Goal: Task Accomplishment & Management: Use online tool/utility

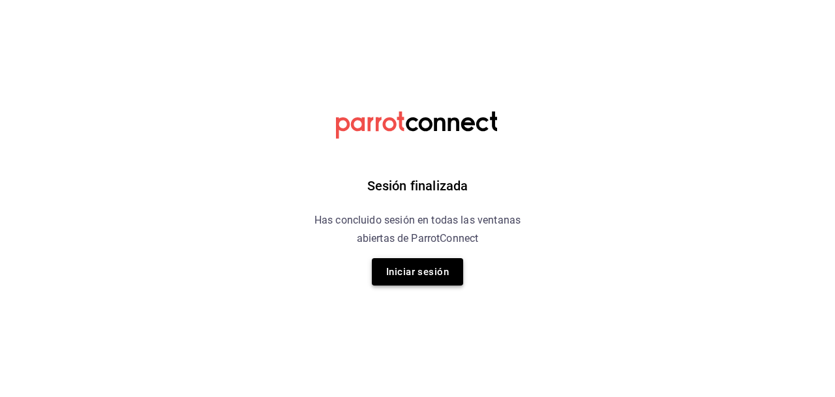
click at [419, 272] on button "Iniciar sesión" at bounding box center [417, 271] width 91 height 27
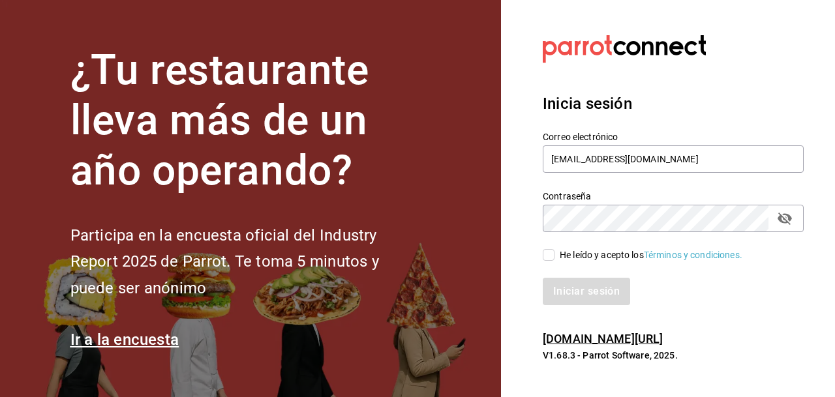
click at [548, 254] on input "He leído y acepto los Términos y condiciones." at bounding box center [549, 255] width 12 height 12
checkbox input "true"
click at [590, 291] on button "Iniciar sesión" at bounding box center [587, 291] width 89 height 27
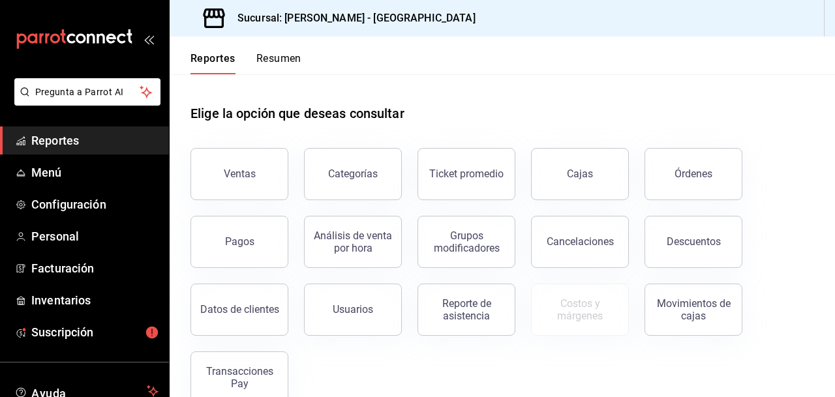
click at [48, 135] on span "Reportes" at bounding box center [94, 141] width 127 height 18
click at [710, 177] on div "Órdenes" at bounding box center [693, 174] width 38 height 12
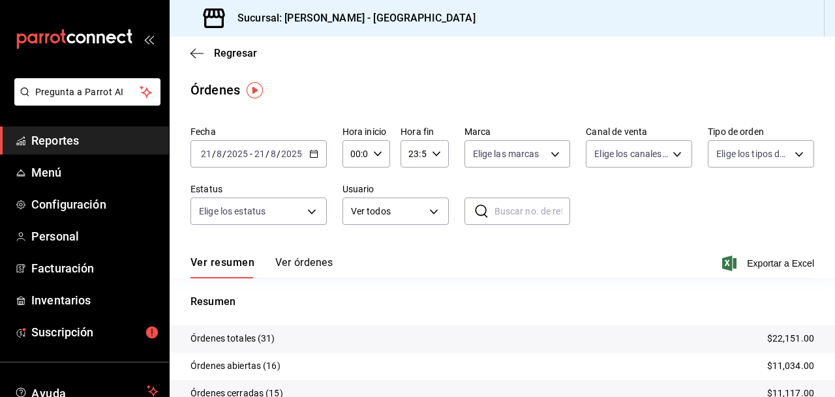
click at [80, 145] on span "Reportes" at bounding box center [94, 141] width 127 height 18
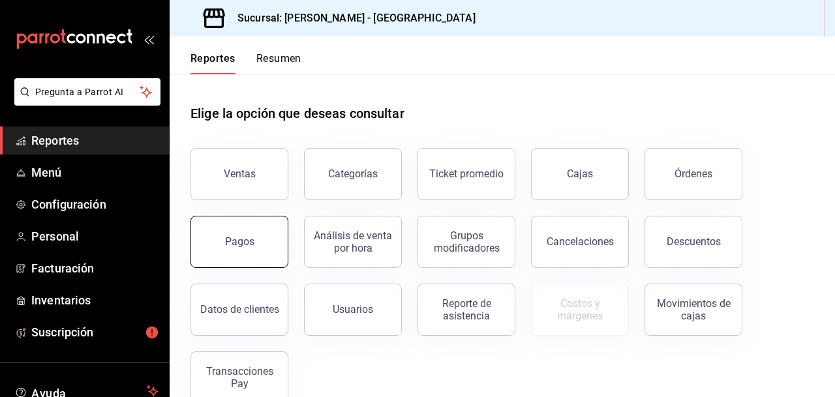
click at [254, 242] on button "Pagos" at bounding box center [239, 242] width 98 height 52
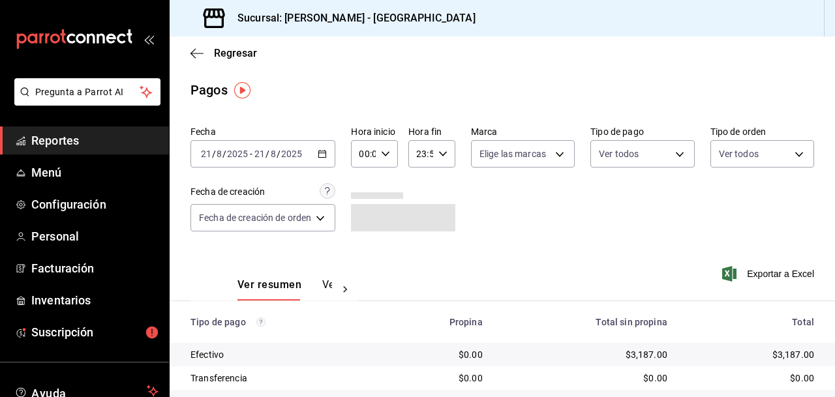
click at [323, 154] on icon "button" at bounding box center [322, 153] width 9 height 9
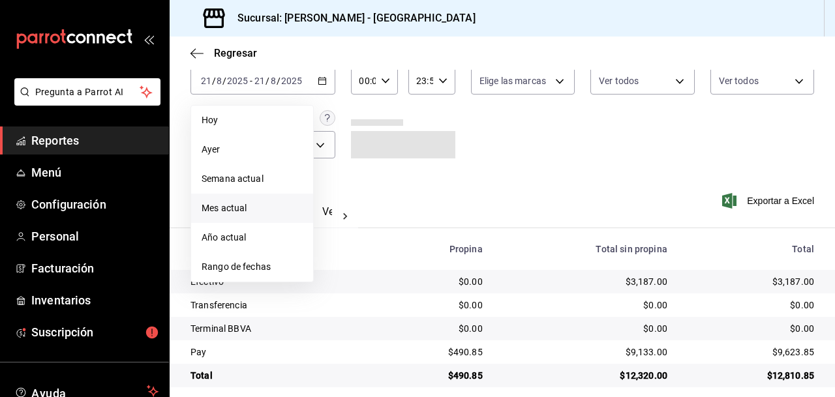
scroll to position [84, 0]
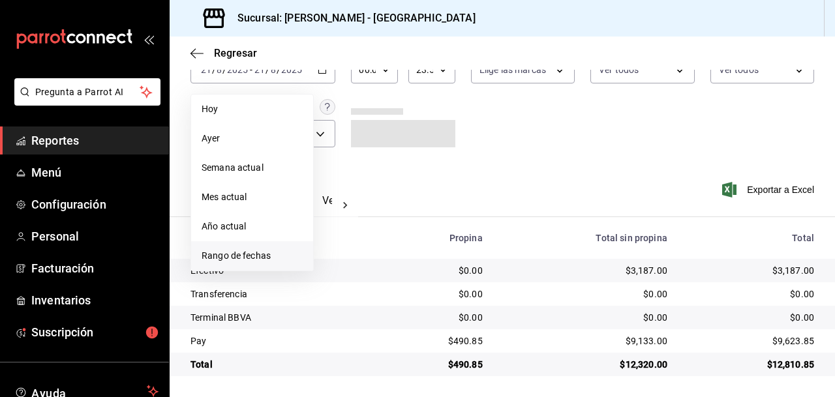
click at [252, 256] on span "Rango de fechas" at bounding box center [251, 256] width 101 height 14
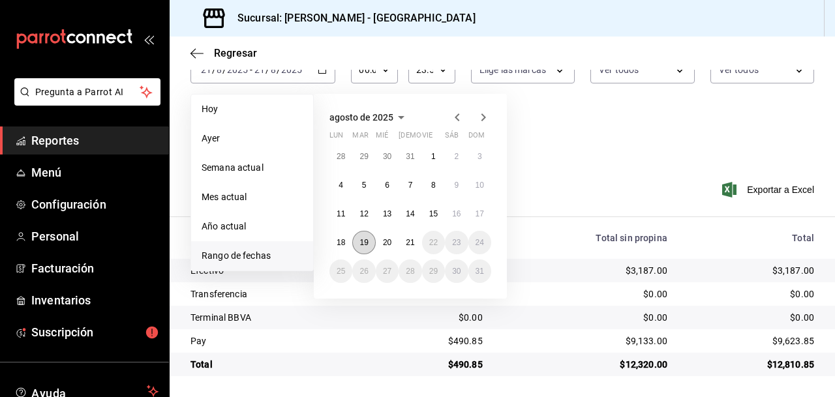
click at [365, 242] on abbr "19" at bounding box center [363, 242] width 8 height 9
click at [387, 241] on abbr "20" at bounding box center [387, 242] width 8 height 9
